Goal: Information Seeking & Learning: Learn about a topic

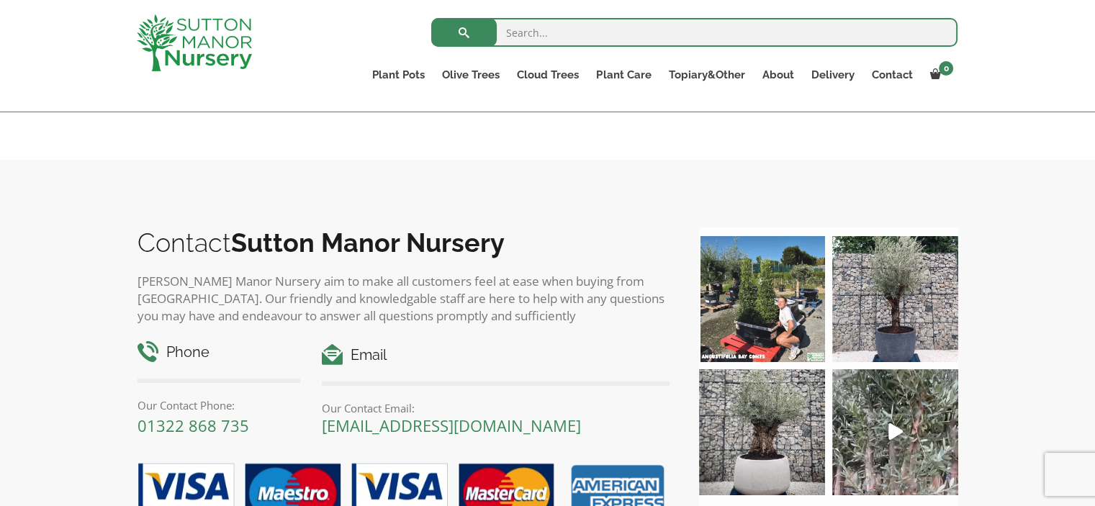
scroll to position [1413, 0]
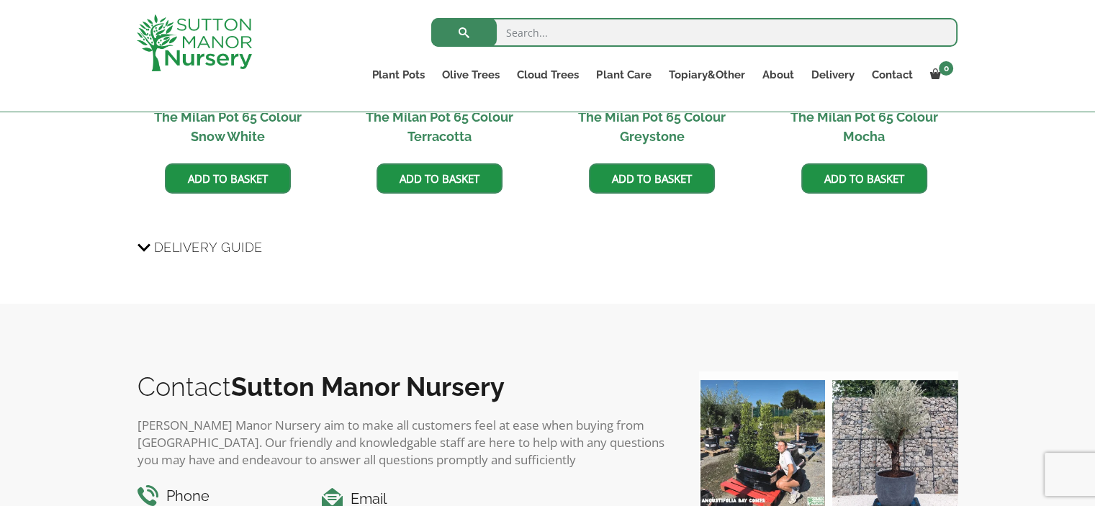
click at [154, 244] on span "Delivery Guide" at bounding box center [208, 247] width 109 height 27
click at [0, 0] on input "Delivery Guide" at bounding box center [0, 0] width 0 height 0
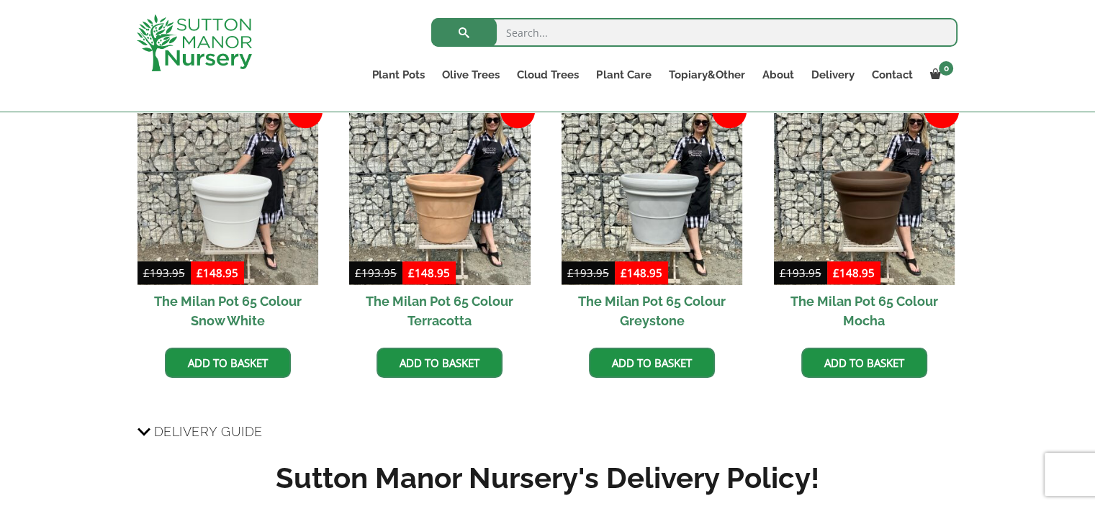
scroll to position [1085, 0]
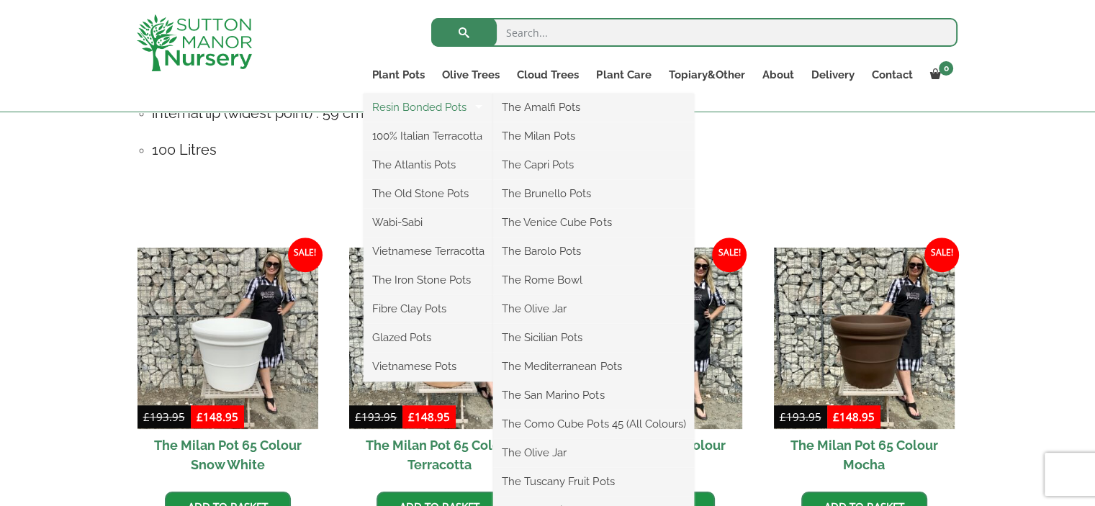
click at [420, 109] on link "Resin Bonded Pots" at bounding box center [428, 107] width 130 height 22
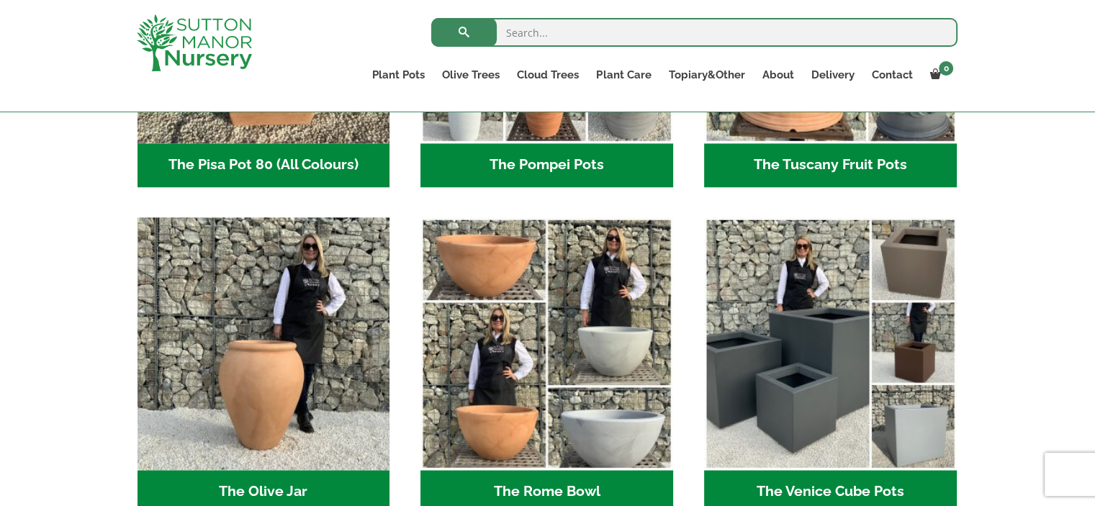
scroll to position [1341, 0]
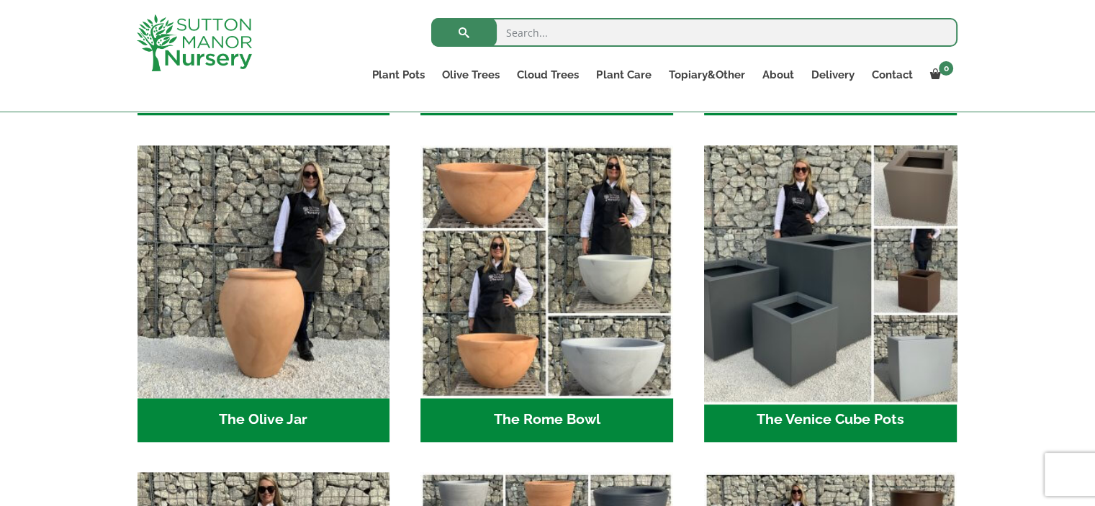
click at [810, 325] on img "Visit product category The Venice Cube Pots" at bounding box center [829, 271] width 265 height 265
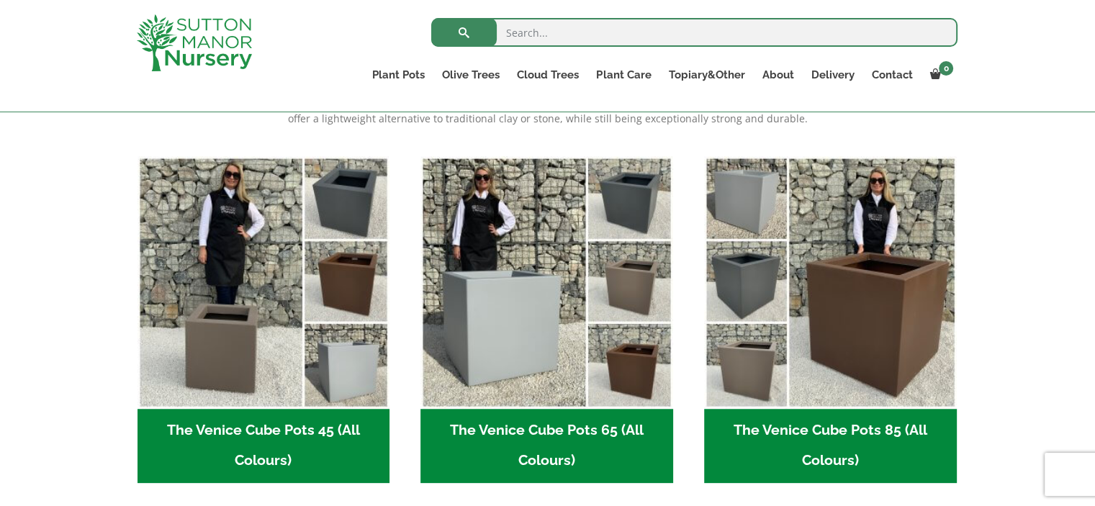
scroll to position [262, 0]
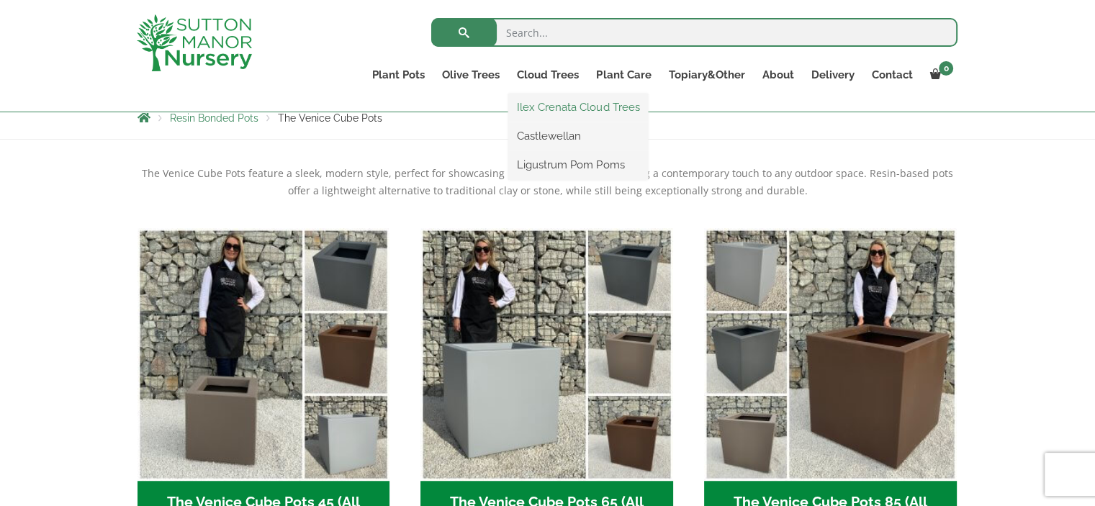
click at [555, 107] on link "Ilex Crenata Cloud Trees" at bounding box center [578, 107] width 140 height 22
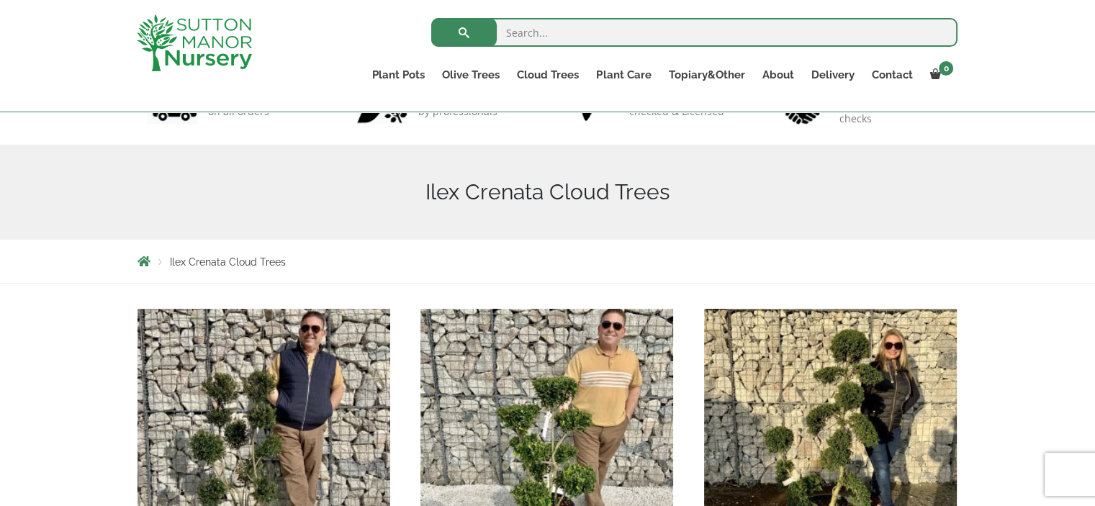
scroll to position [190, 0]
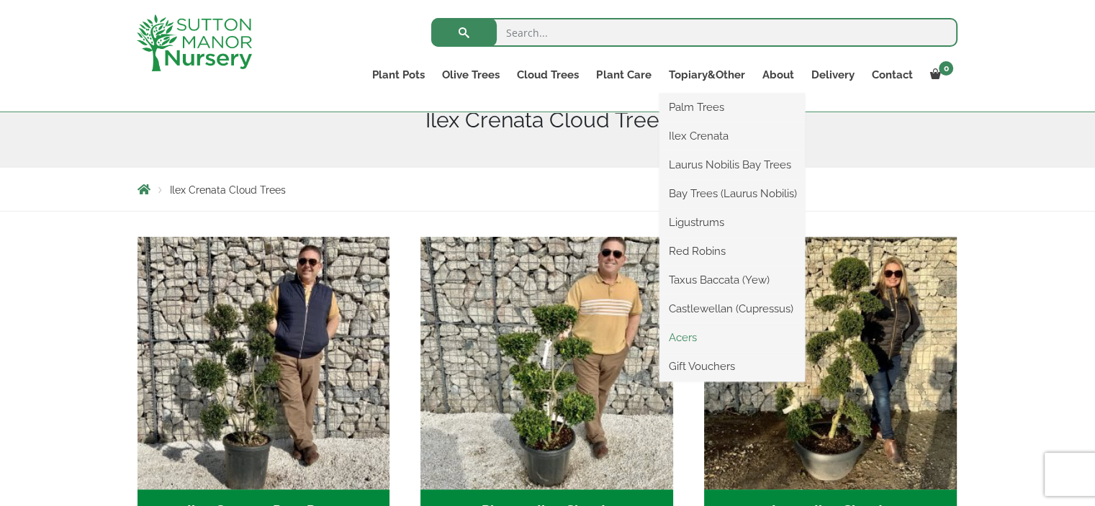
click at [692, 336] on link "Acers" at bounding box center [731, 338] width 145 height 22
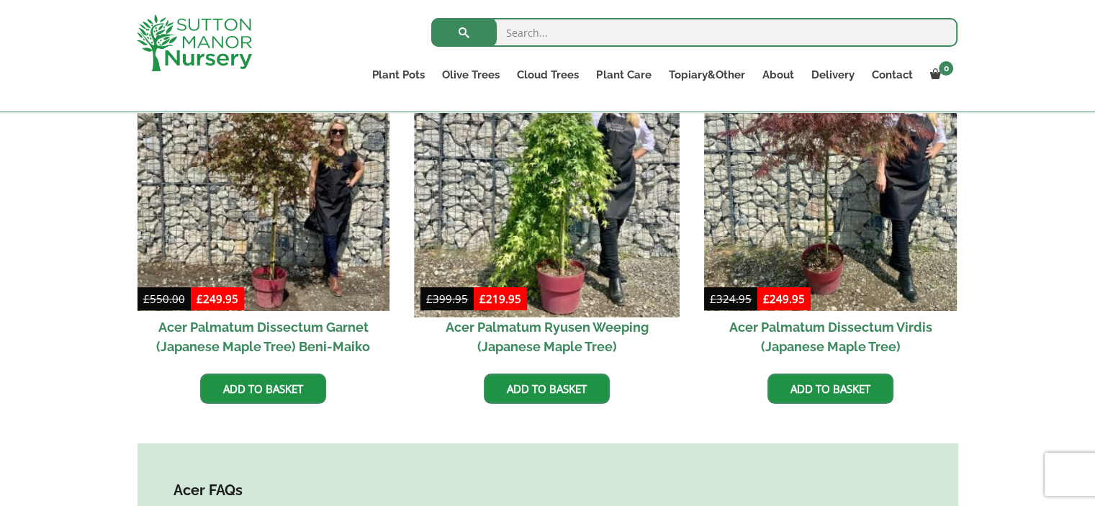
scroll to position [334, 0]
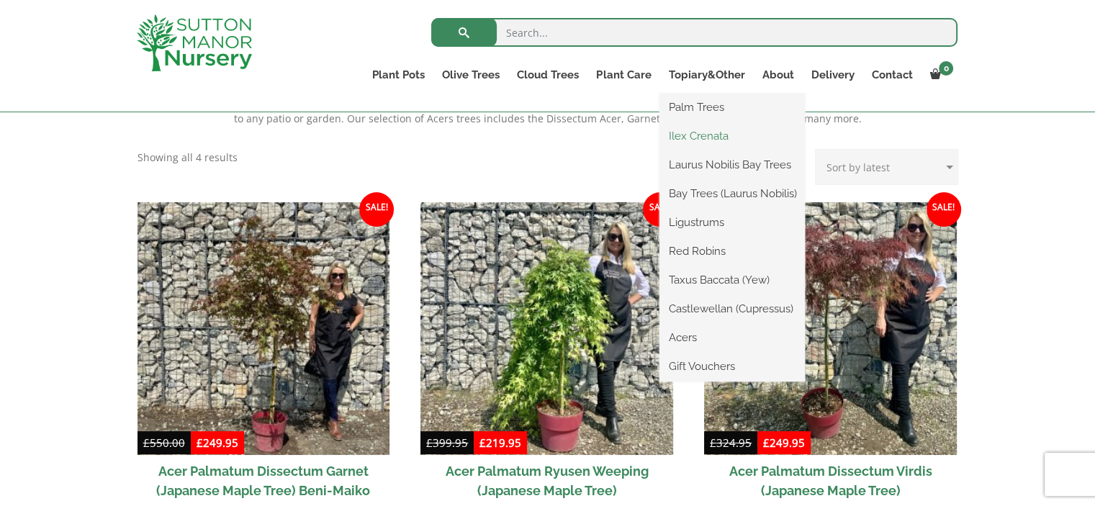
click at [708, 137] on link "Ilex Crenata" at bounding box center [731, 136] width 145 height 22
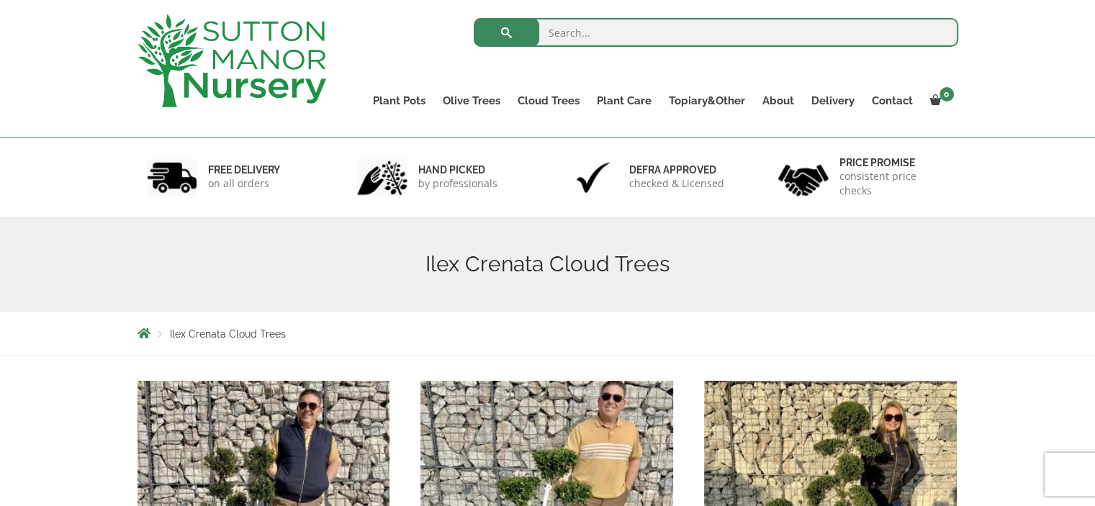
scroll to position [144, 0]
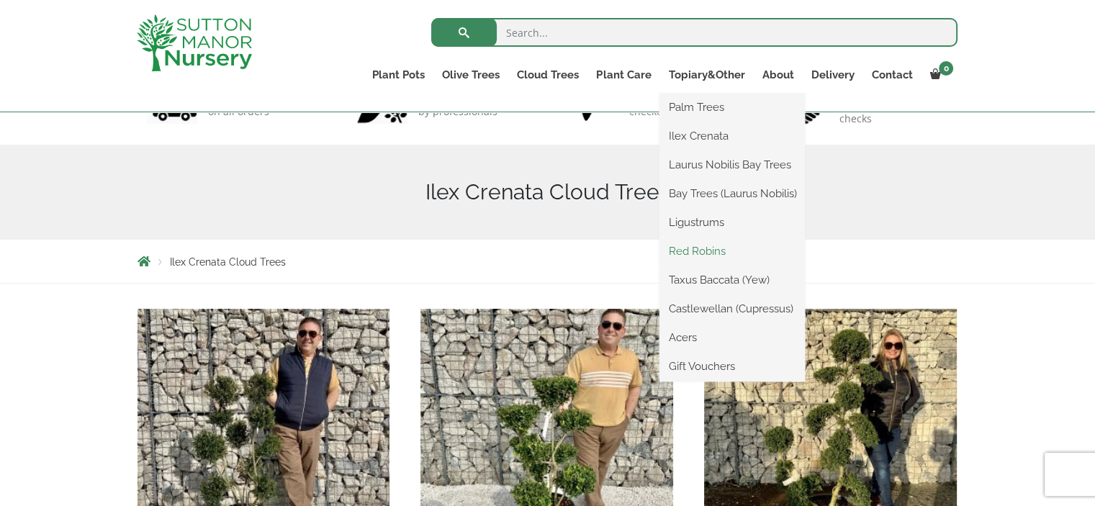
click at [715, 252] on link "Red Robins" at bounding box center [731, 251] width 145 height 22
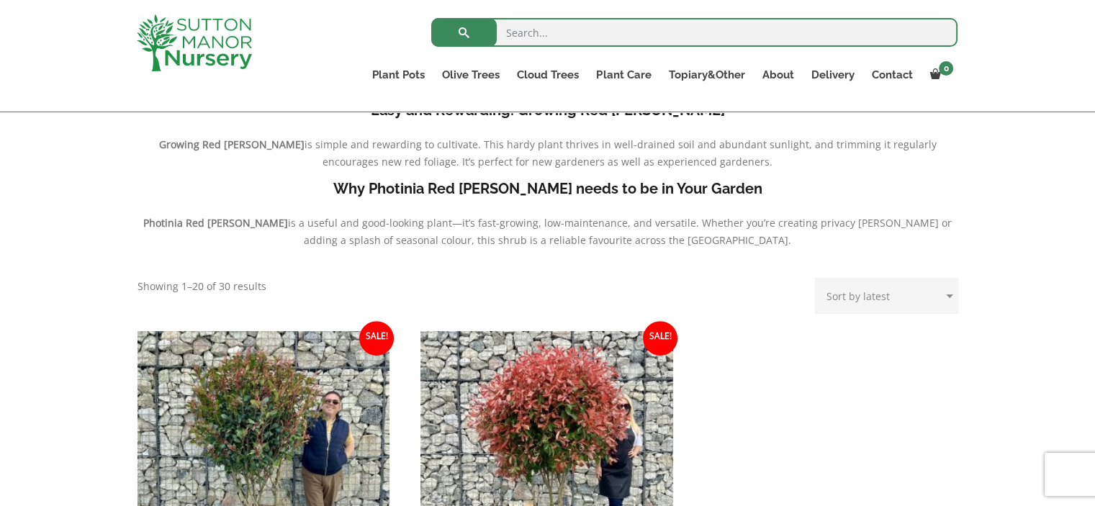
scroll to position [550, 0]
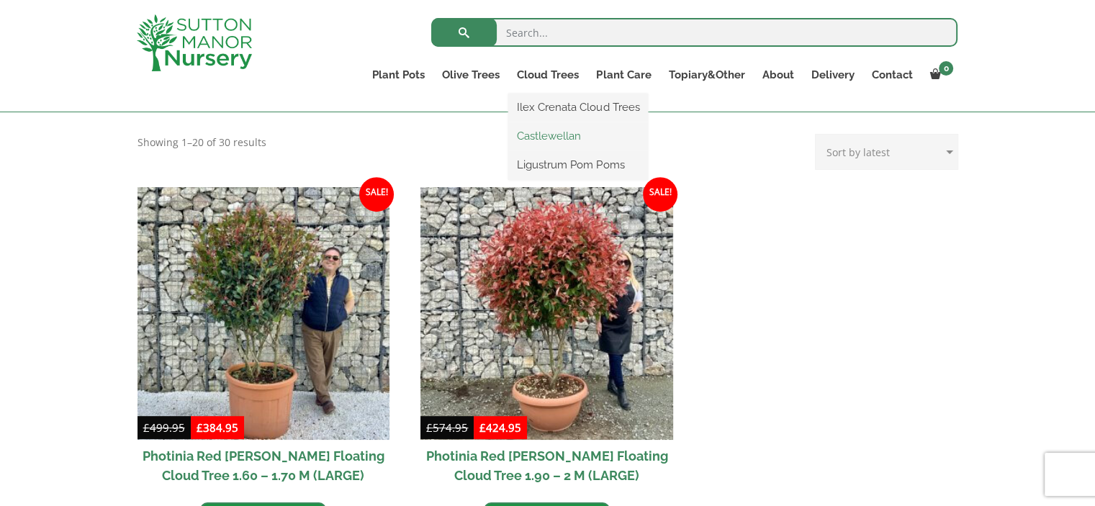
click at [557, 135] on link "Castlewellan" at bounding box center [578, 136] width 140 height 22
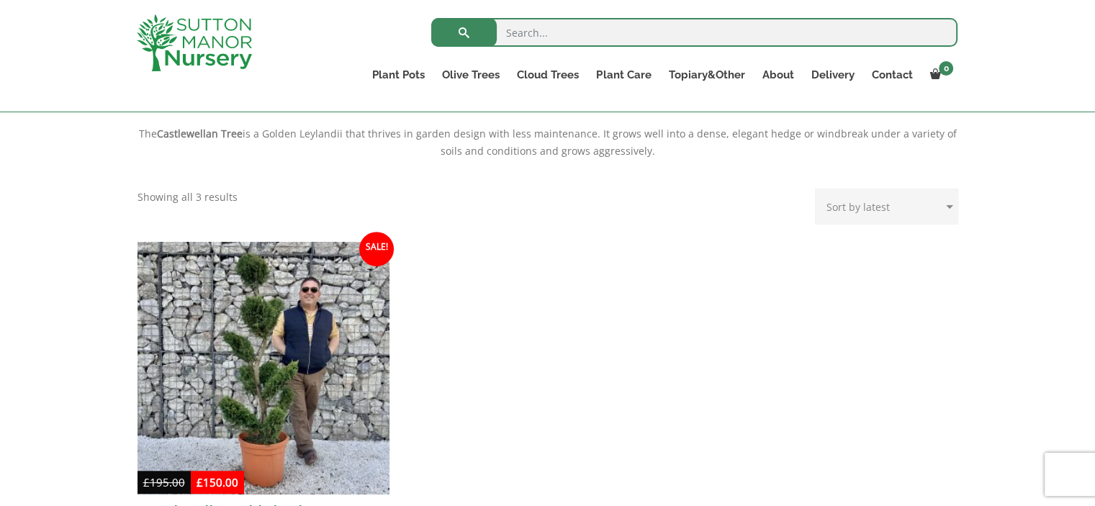
scroll to position [406, 0]
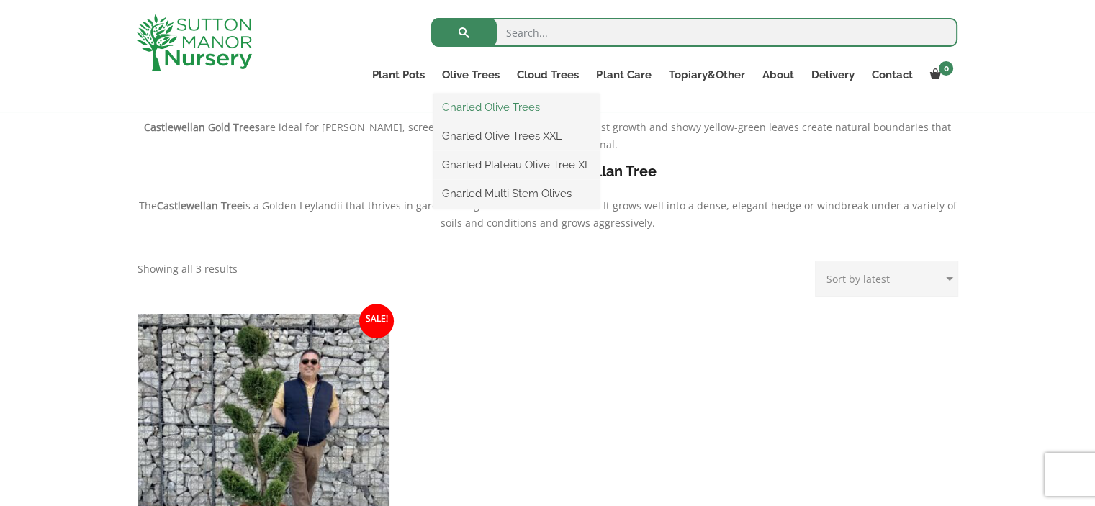
click at [458, 109] on link "Gnarled Olive Trees" at bounding box center [516, 107] width 166 height 22
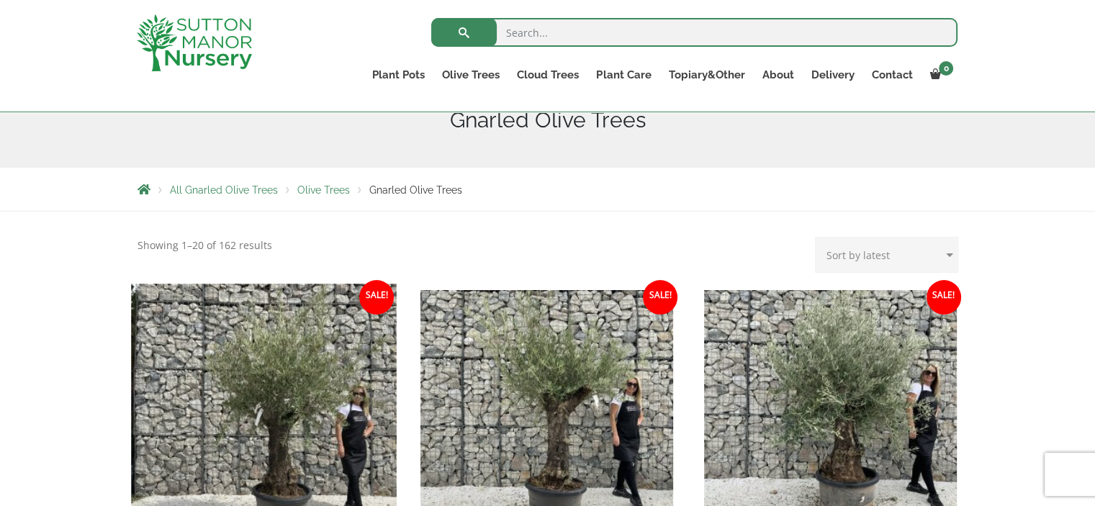
scroll to position [262, 0]
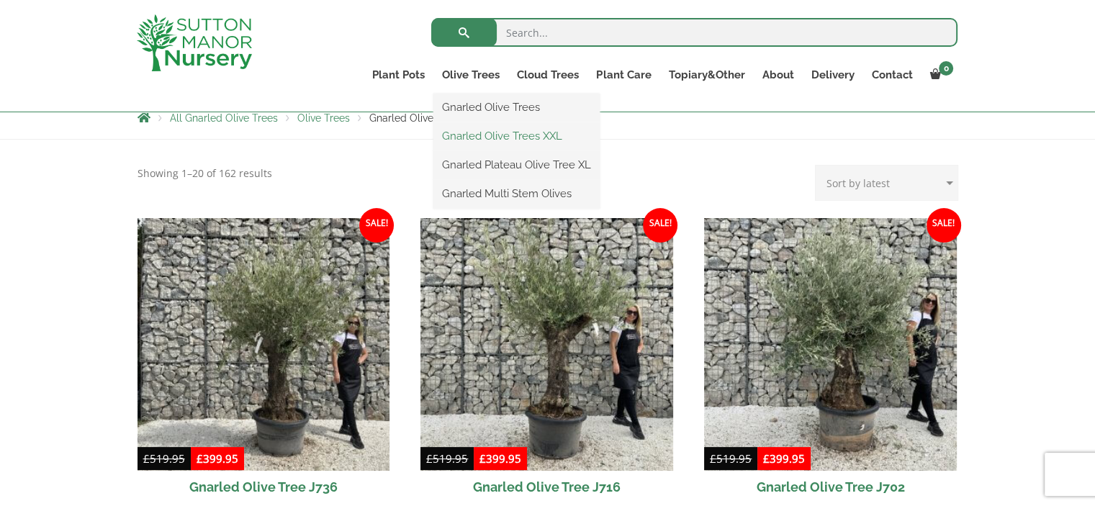
click at [487, 137] on link "Gnarled Olive Trees XXL" at bounding box center [516, 136] width 166 height 22
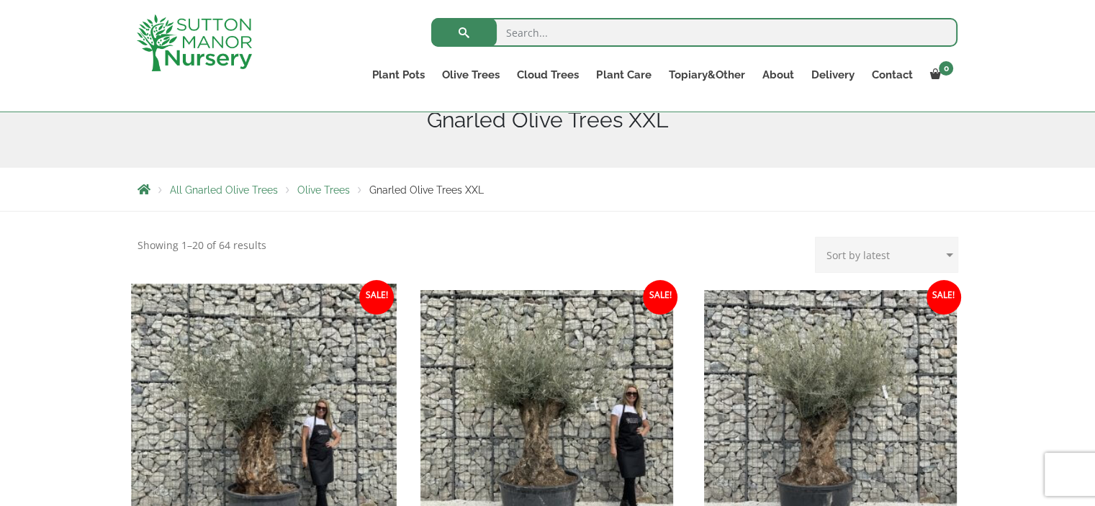
scroll to position [262, 0]
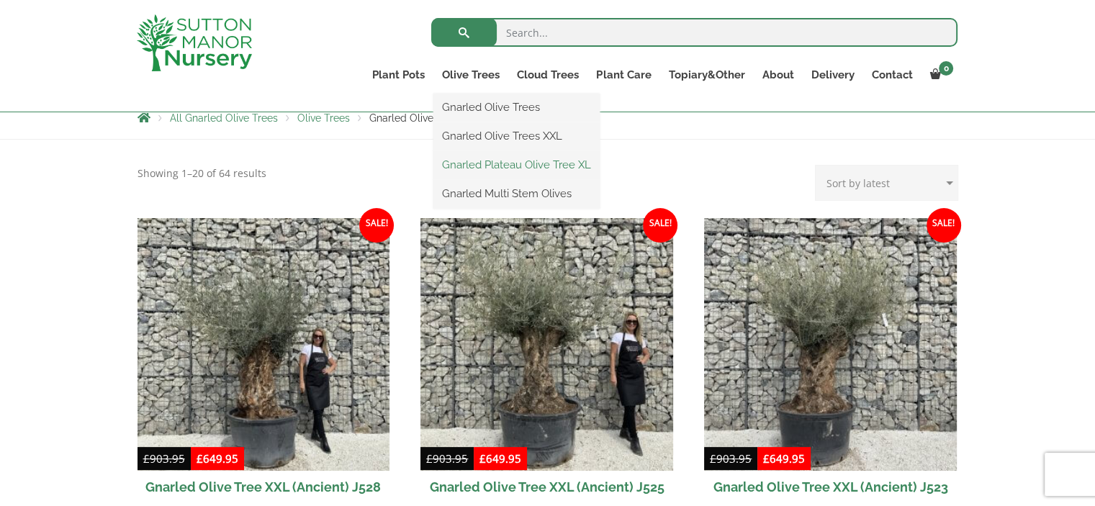
click at [488, 166] on link "Gnarled Plateau Olive Tree XL" at bounding box center [516, 165] width 166 height 22
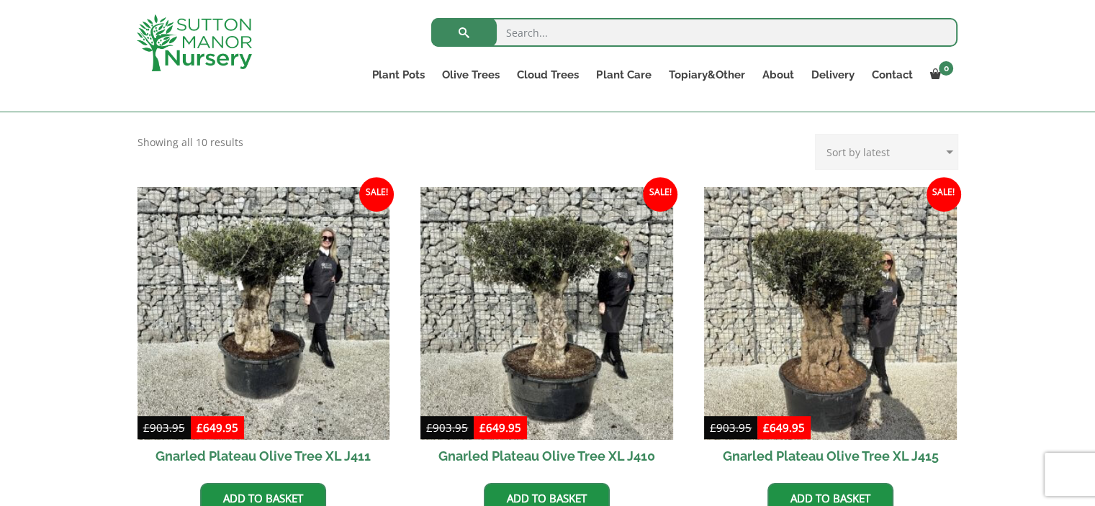
scroll to position [406, 0]
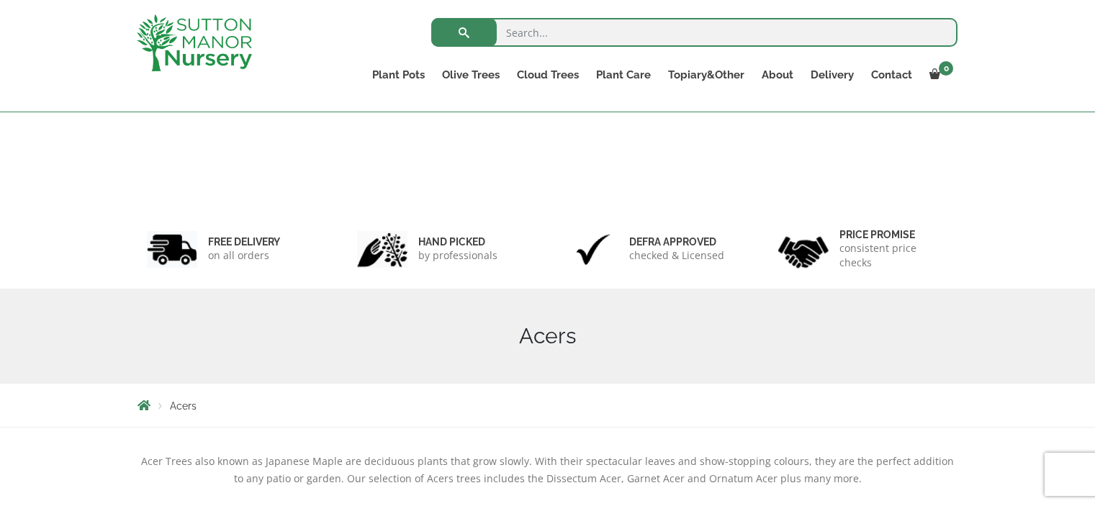
scroll to position [360, 0]
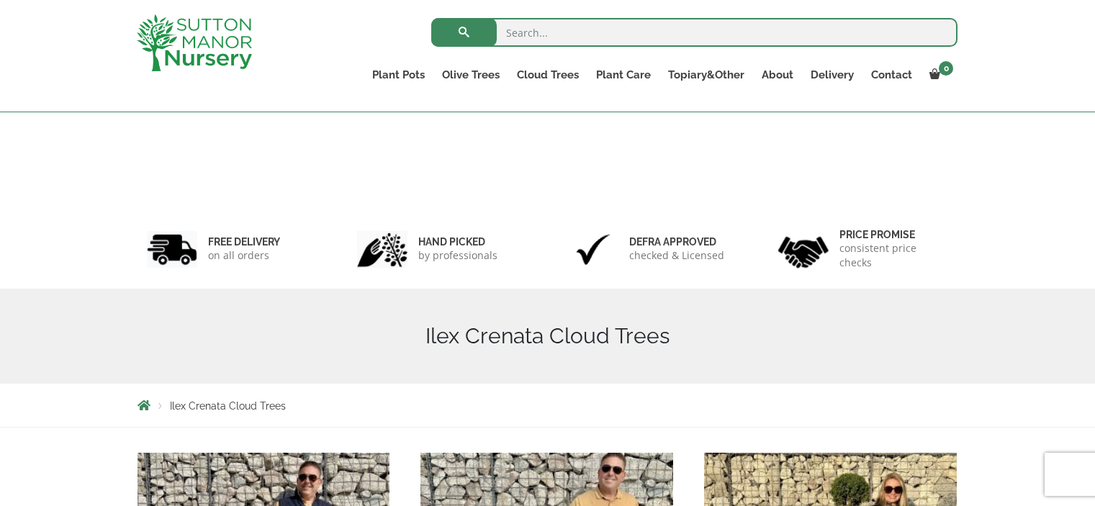
scroll to position [216, 0]
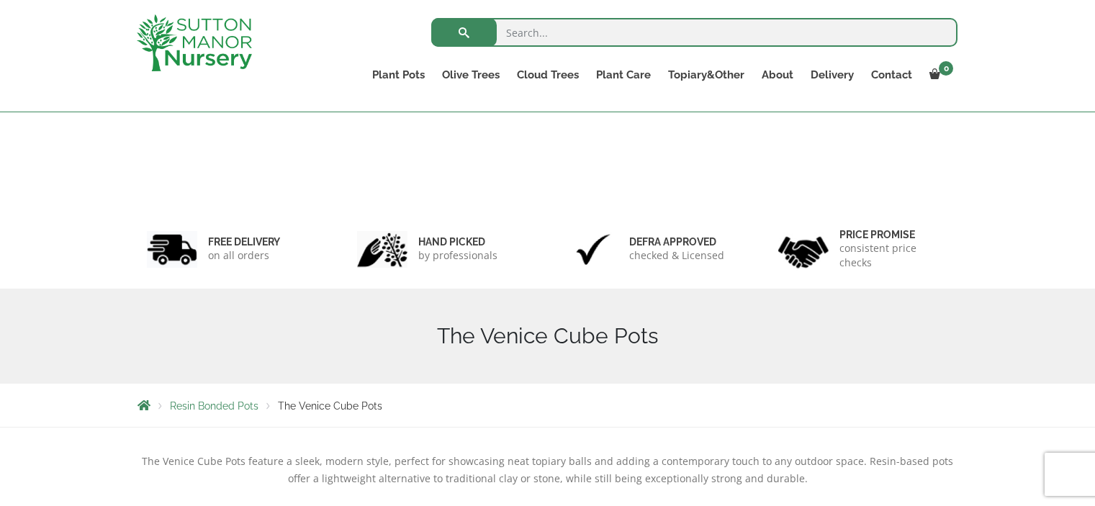
scroll to position [288, 0]
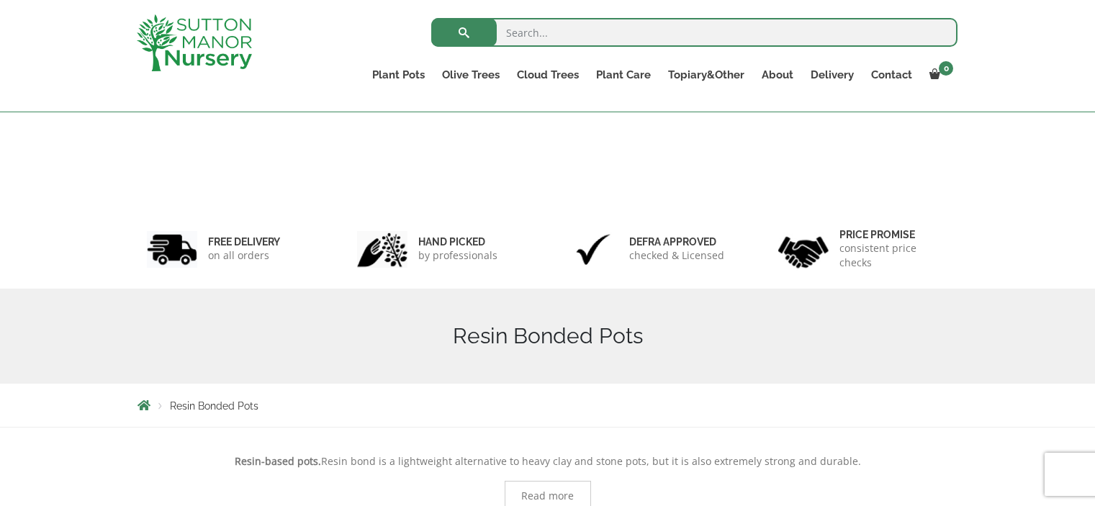
scroll to position [1367, 0]
